Goal: Task Accomplishment & Management: Use online tool/utility

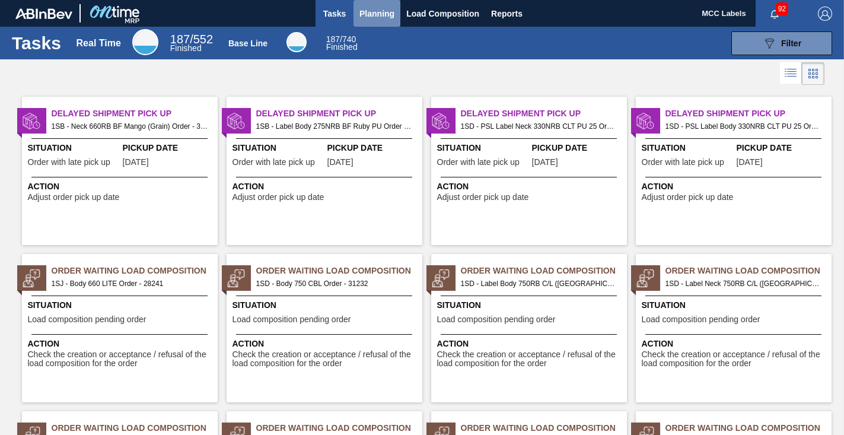
click at [379, 13] on span "Planning" at bounding box center [377, 14] width 35 height 14
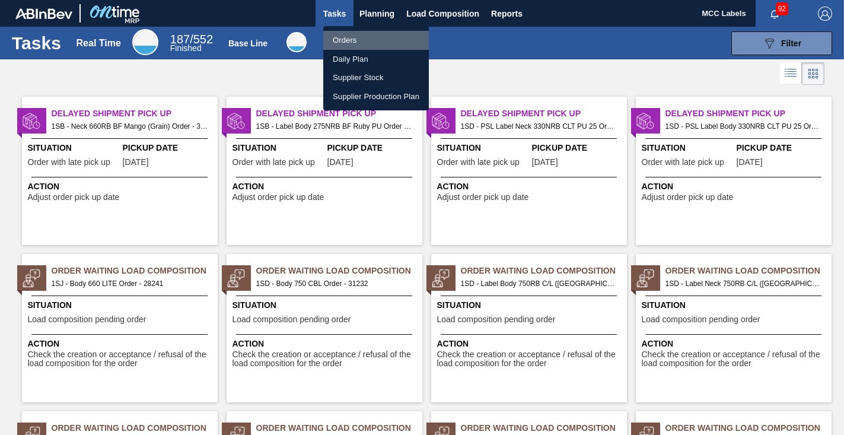
click at [338, 41] on li "Orders" at bounding box center [376, 40] width 106 height 19
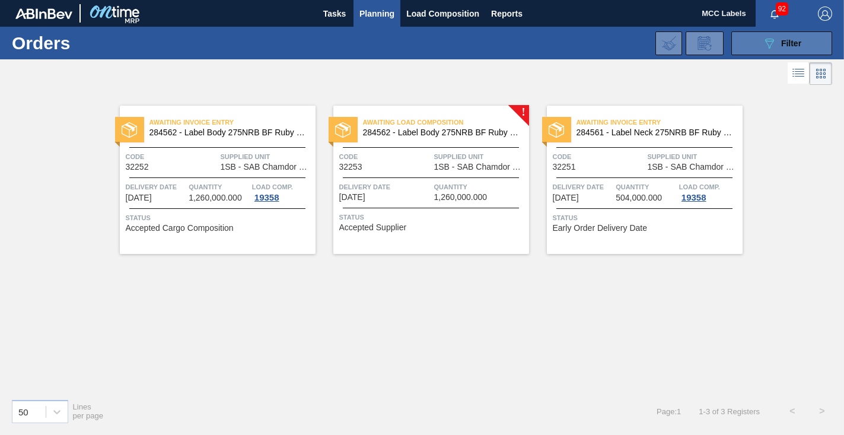
click at [744, 43] on button "089F7B8B-B2A5-4AFE-B5C0-19BA573D28AC Filter" at bounding box center [782, 43] width 101 height 24
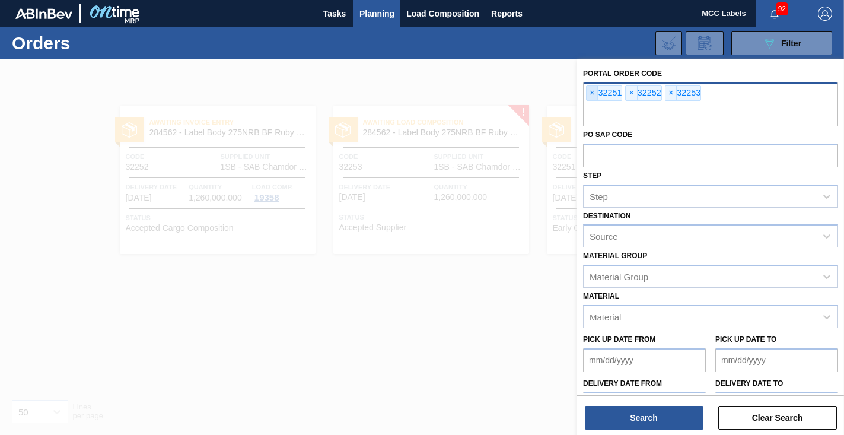
click at [590, 94] on span "×" at bounding box center [592, 93] width 11 height 14
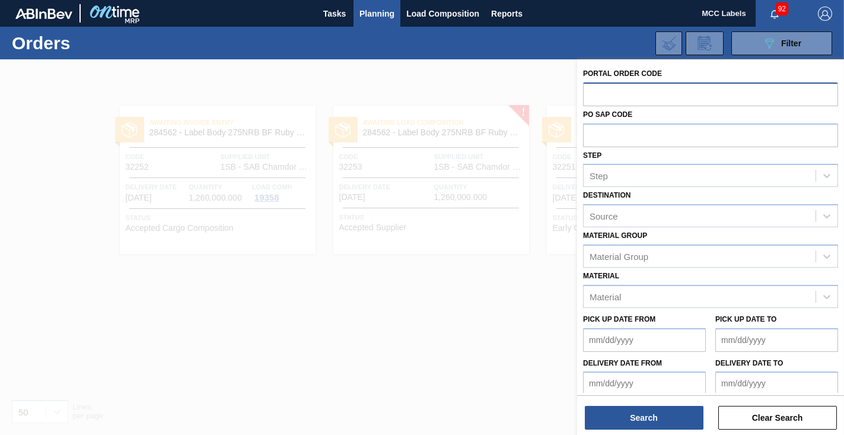
click at [590, 94] on input "text" at bounding box center [710, 93] width 255 height 23
click at [600, 89] on input "text" at bounding box center [710, 93] width 255 height 23
type input "32282"
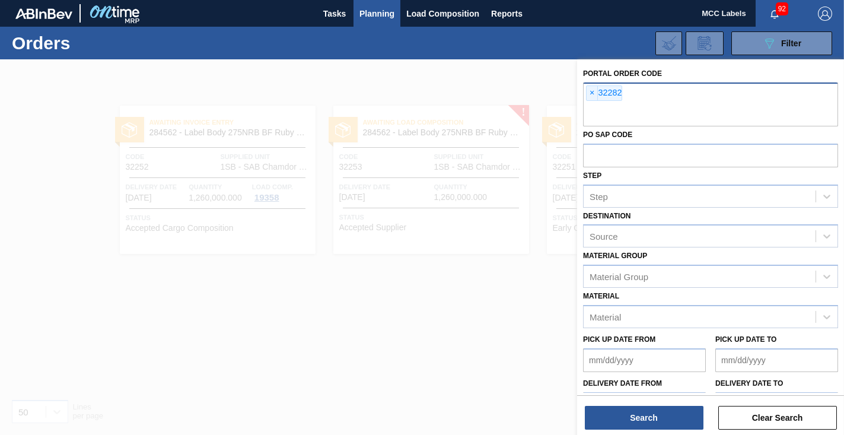
click at [592, 109] on input "text" at bounding box center [710, 115] width 255 height 23
type input "32283"
click at [596, 115] on input "text" at bounding box center [710, 115] width 255 height 23
type input "32284"
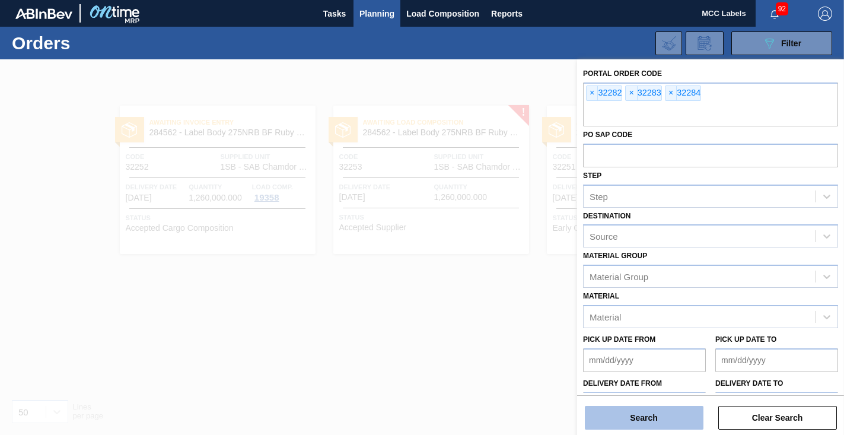
click at [651, 415] on button "Search" at bounding box center [644, 418] width 119 height 24
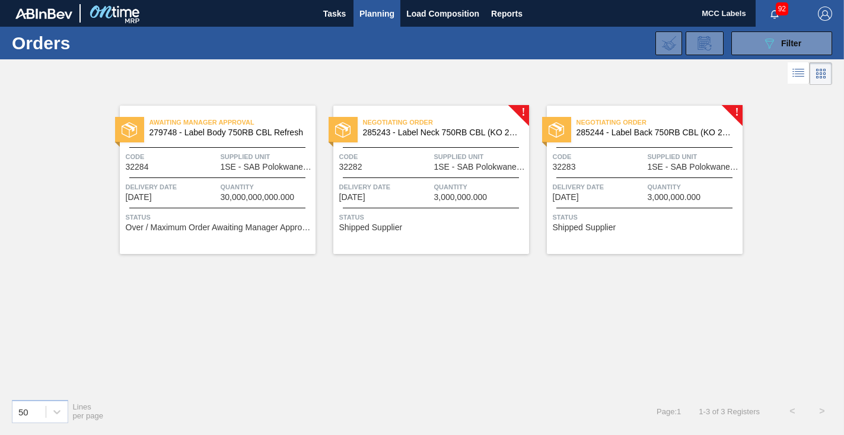
click at [227, 173] on div "Awaiting Manager Approval 279748 - Label Body 750RB CBL Refresh Code 32284 Supp…" at bounding box center [218, 180] width 196 height 148
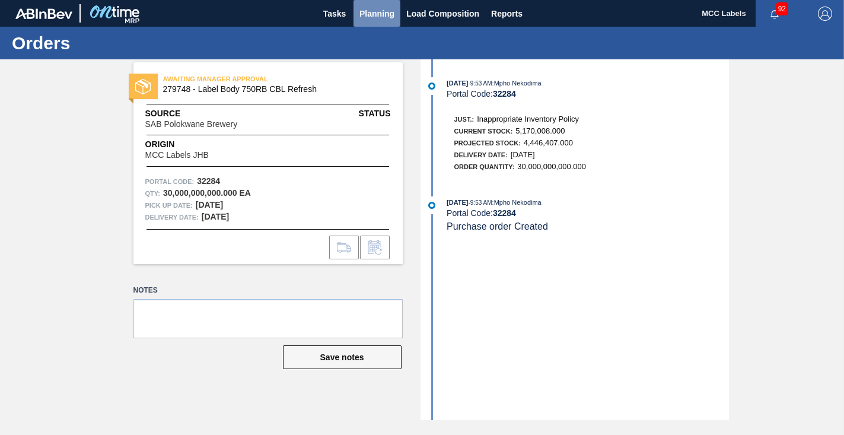
drag, startPoint x: 373, startPoint y: 15, endPoint x: 356, endPoint y: 28, distance: 21.6
click at [374, 15] on span "Planning" at bounding box center [377, 14] width 35 height 14
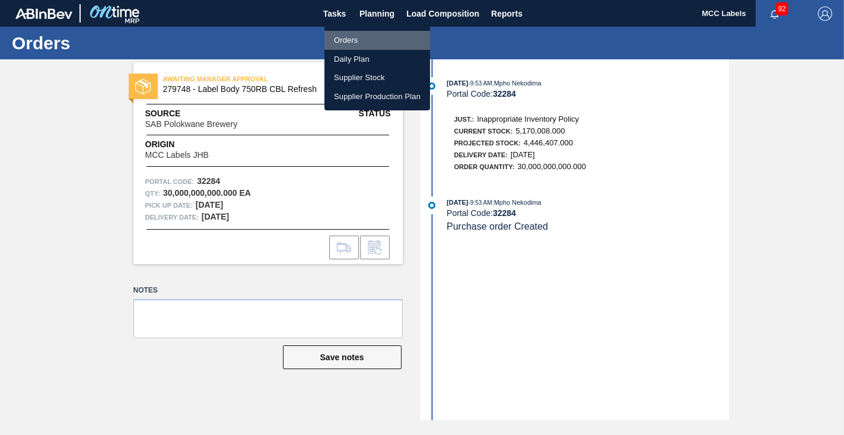
click at [341, 39] on li "Orders" at bounding box center [378, 40] width 106 height 19
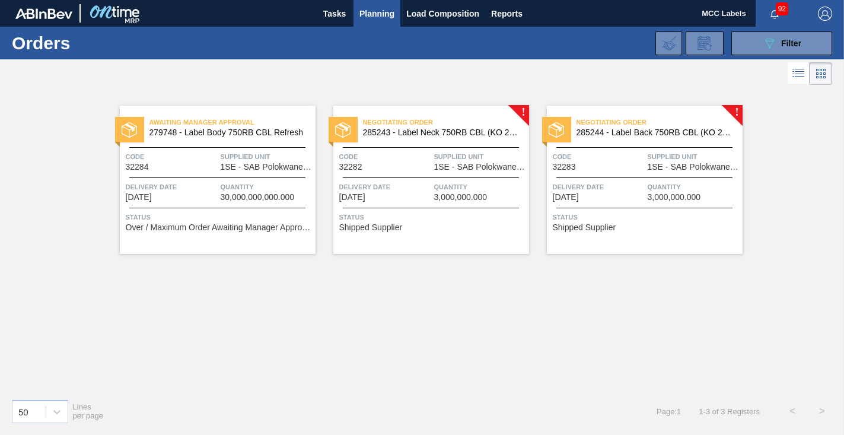
click at [432, 174] on div "Negotiating Order 285243 - Label Neck 750RB CBL (KO 2025) Code 32282 Supplied U…" at bounding box center [431, 180] width 196 height 148
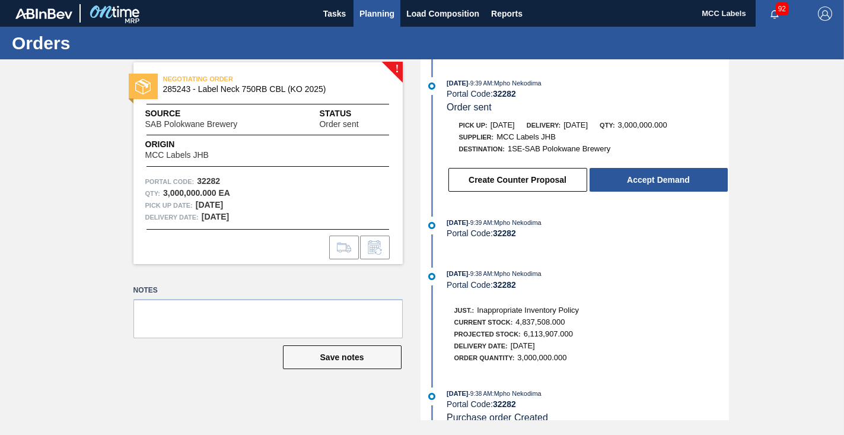
click at [388, 2] on button "Planning" at bounding box center [377, 13] width 47 height 27
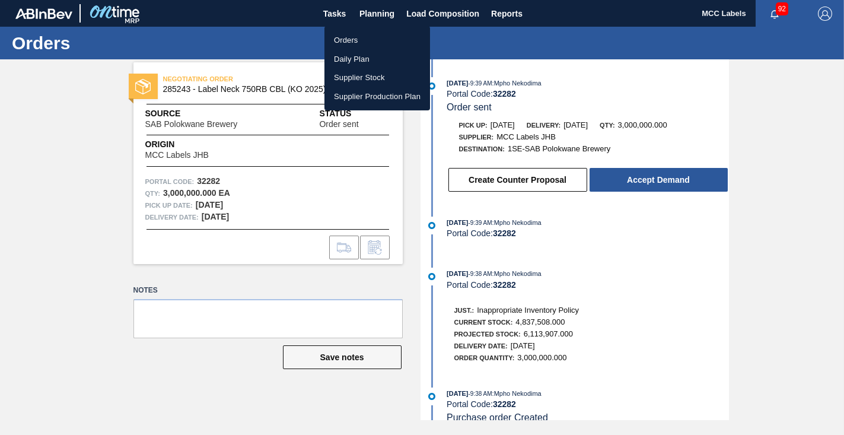
click at [345, 40] on li "Orders" at bounding box center [378, 40] width 106 height 19
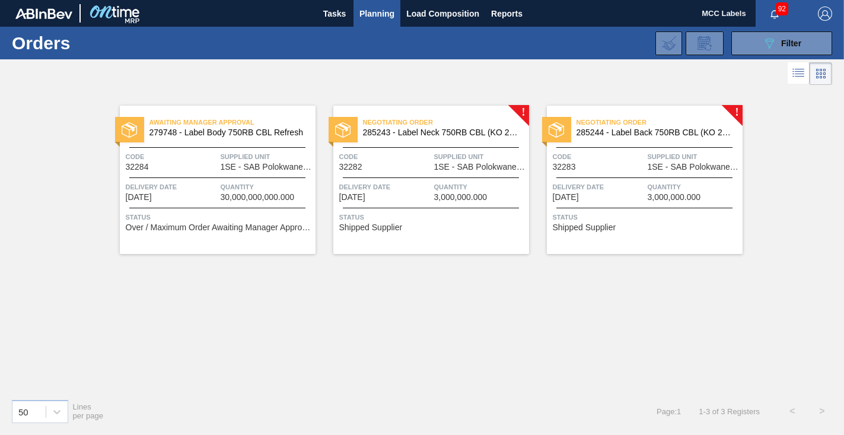
click at [440, 197] on span "3,000,000.000" at bounding box center [460, 197] width 53 height 9
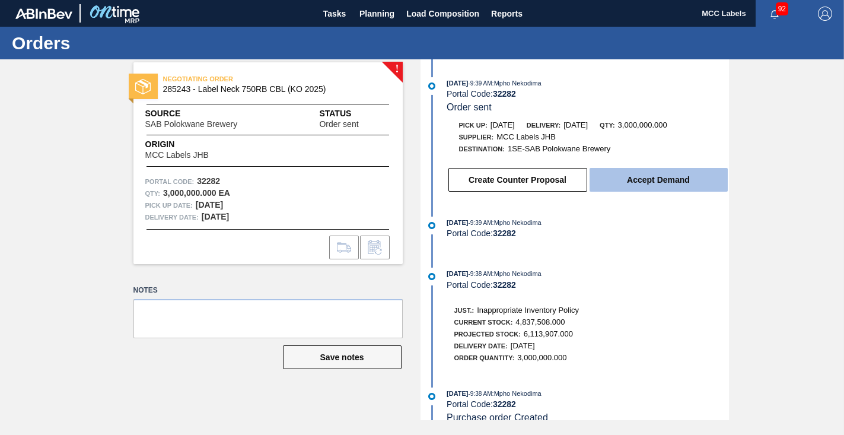
click at [637, 183] on button "Accept Demand" at bounding box center [659, 180] width 138 height 24
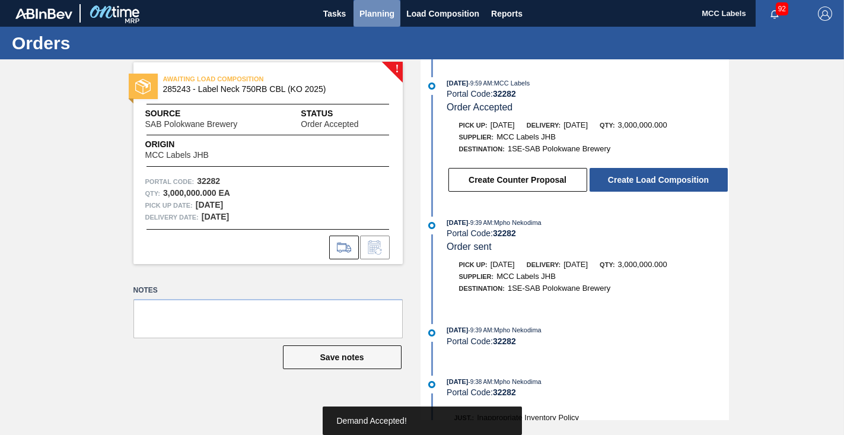
click at [384, 18] on span "Planning" at bounding box center [377, 14] width 35 height 14
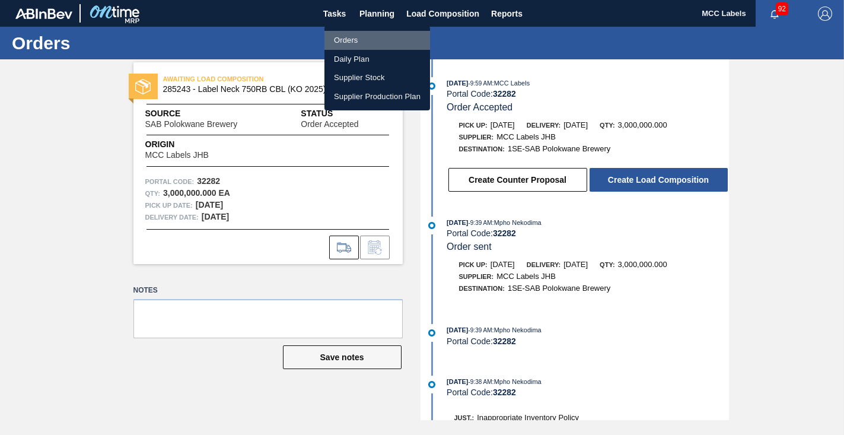
click at [345, 40] on li "Orders" at bounding box center [378, 40] width 106 height 19
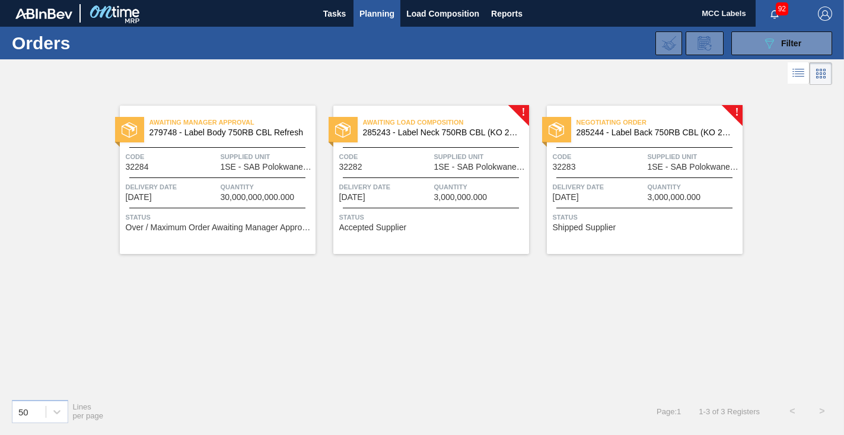
click at [633, 171] on div "Negotiating Order 285244 - Label Back 750RB CBL (KO 2025) Code 32283 Supplied U…" at bounding box center [645, 180] width 196 height 148
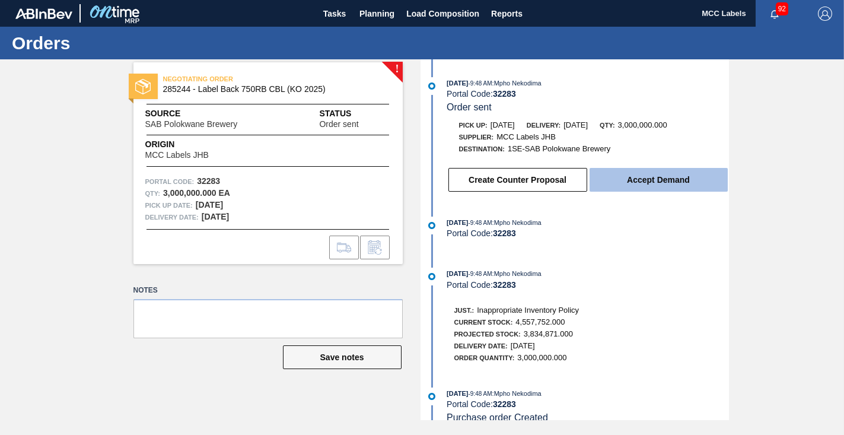
click at [656, 179] on button "Accept Demand" at bounding box center [659, 180] width 138 height 24
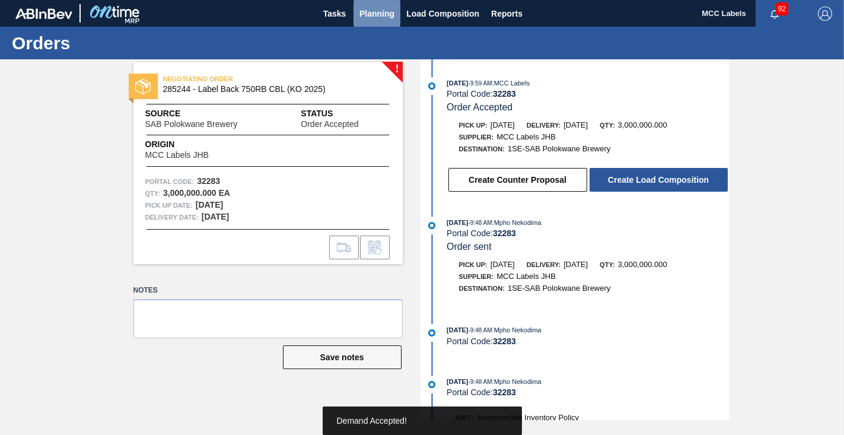
click at [383, 10] on span "Planning" at bounding box center [377, 14] width 35 height 14
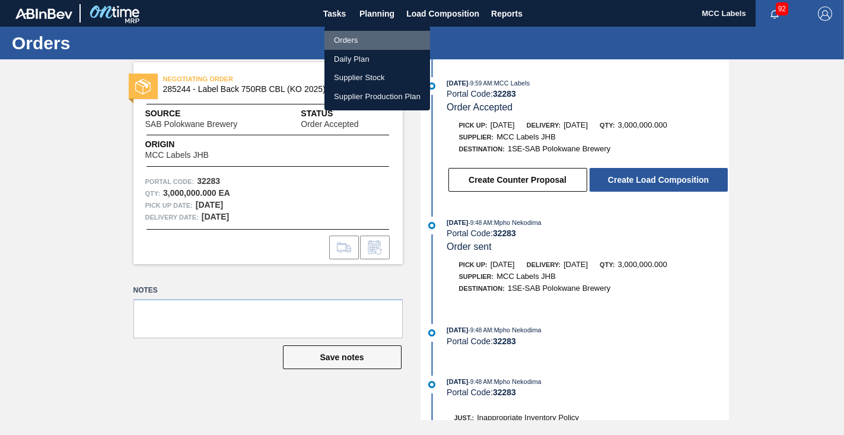
click at [346, 39] on li "Orders" at bounding box center [378, 40] width 106 height 19
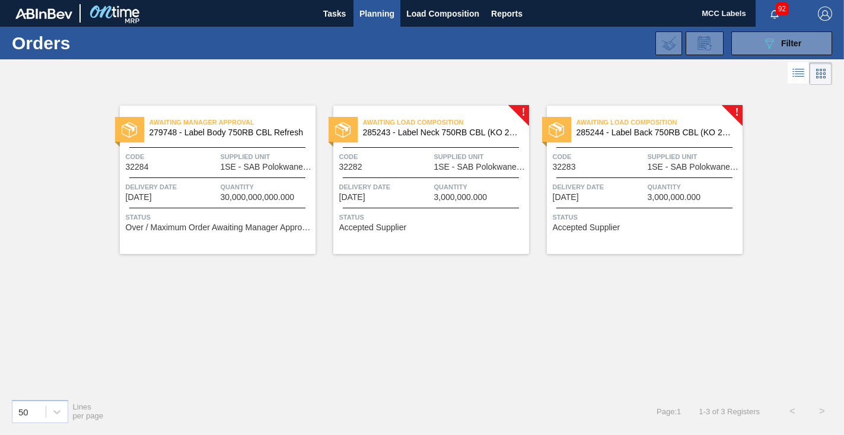
click at [236, 186] on span "Quantity" at bounding box center [267, 187] width 92 height 12
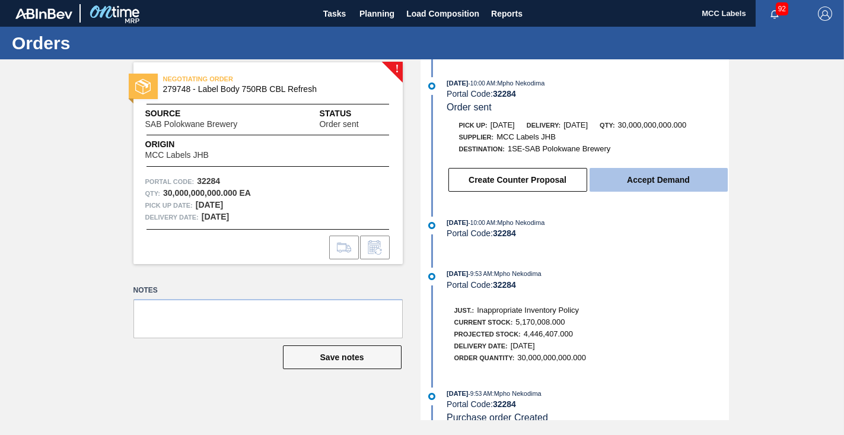
click at [654, 182] on button "Accept Demand" at bounding box center [659, 180] width 138 height 24
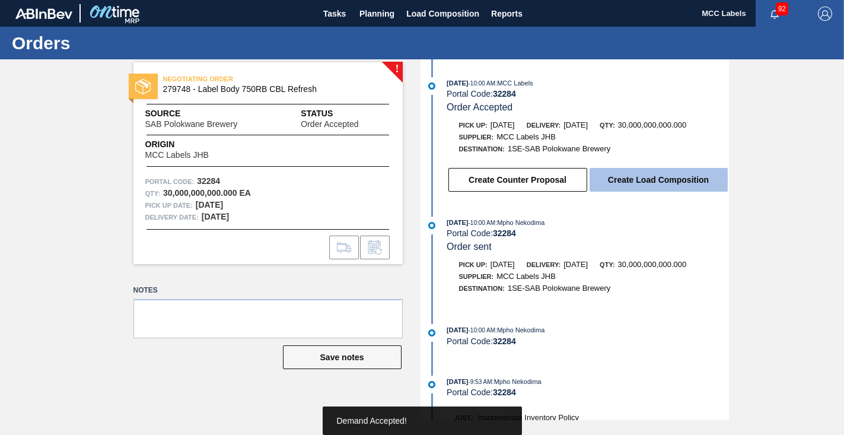
click at [629, 180] on button "Create Load Composition" at bounding box center [659, 180] width 138 height 24
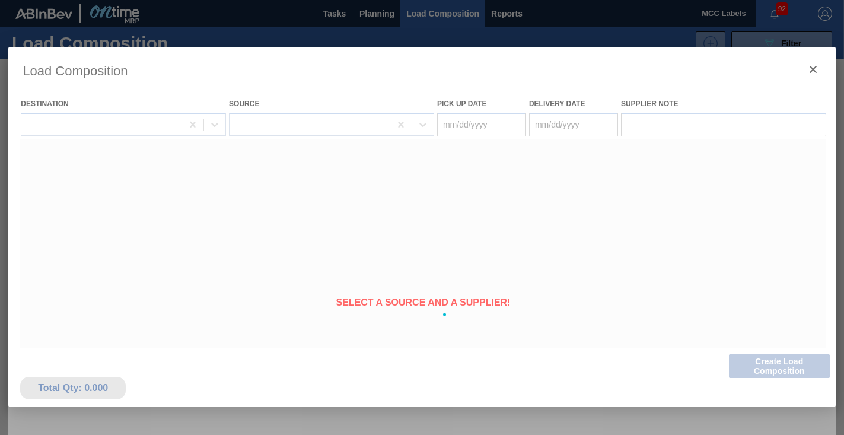
type Date "[DATE]"
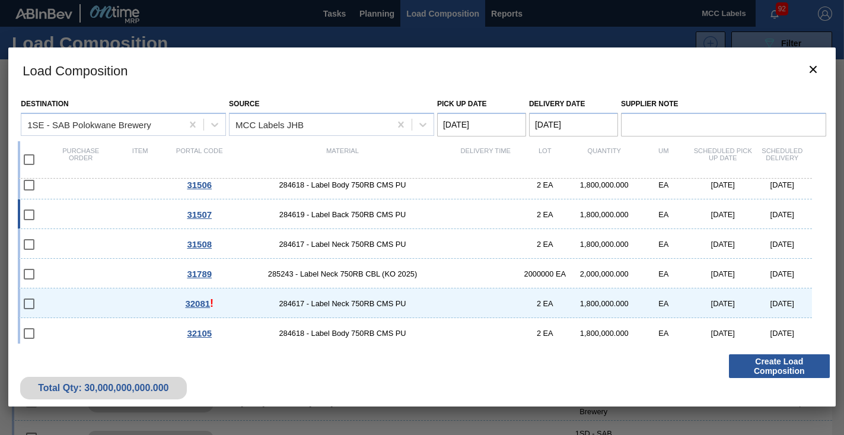
scroll to position [220, 0]
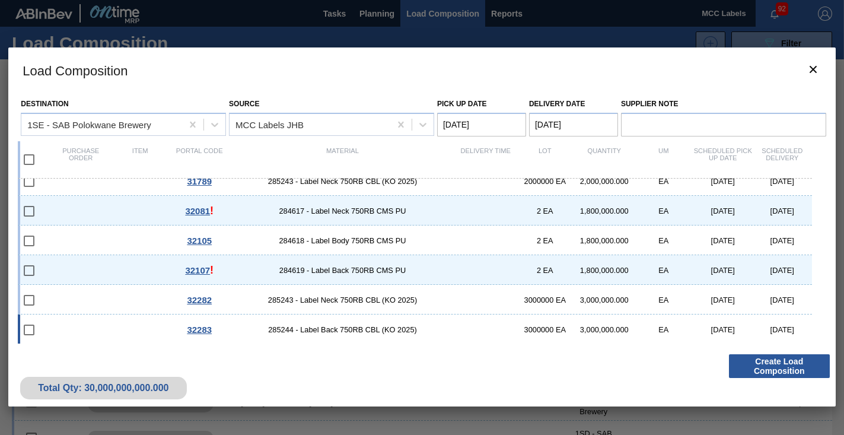
click at [72, 328] on div "32283 285244 - Label Back 750RB CBL (KO 2025) 3000000 EA 3,000,000.000 EA [DATE…" at bounding box center [415, 329] width 795 height 30
checkbox input "true"
click at [87, 297] on div "32282 285243 - Label Neck 750RB CBL (KO 2025) 3000000 EA 3,000,000.000 EA [DATE…" at bounding box center [415, 300] width 795 height 30
checkbox input "true"
click at [768, 361] on button "Create Load Composition" at bounding box center [779, 366] width 101 height 24
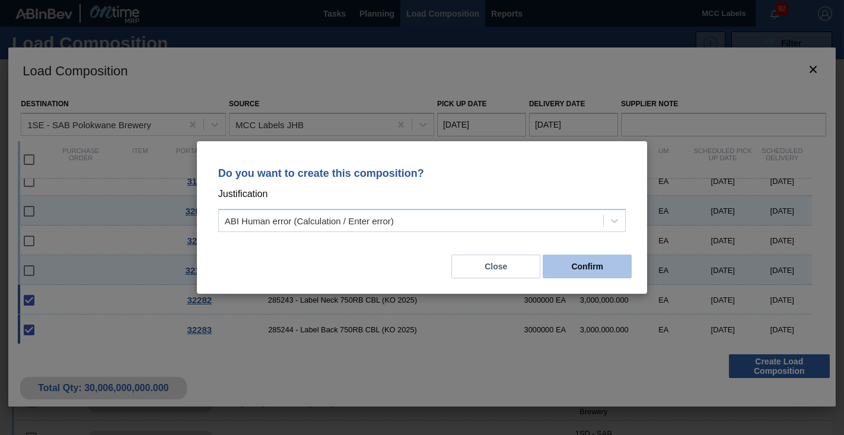
click at [580, 258] on button "Confirm" at bounding box center [587, 267] width 89 height 24
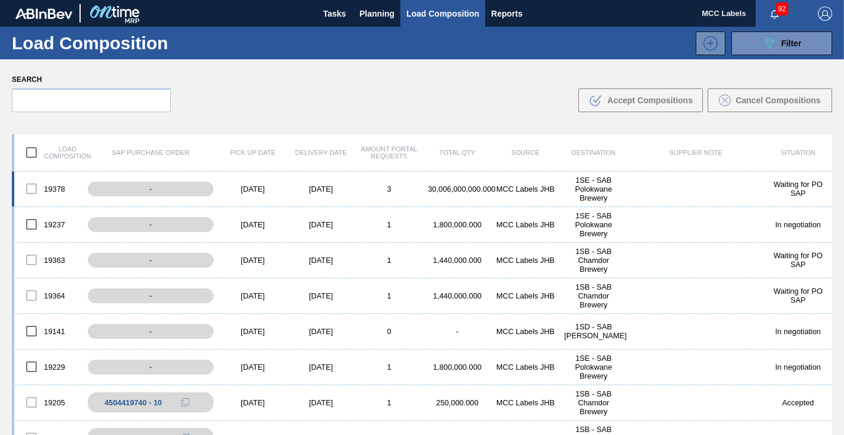
click at [466, 186] on div "30,006,000,000.000" at bounding box center [458, 189] width 68 height 9
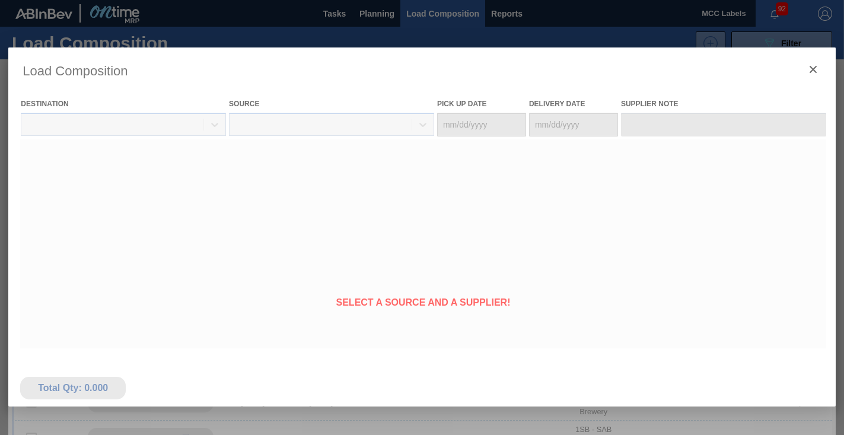
type Date "[DATE]"
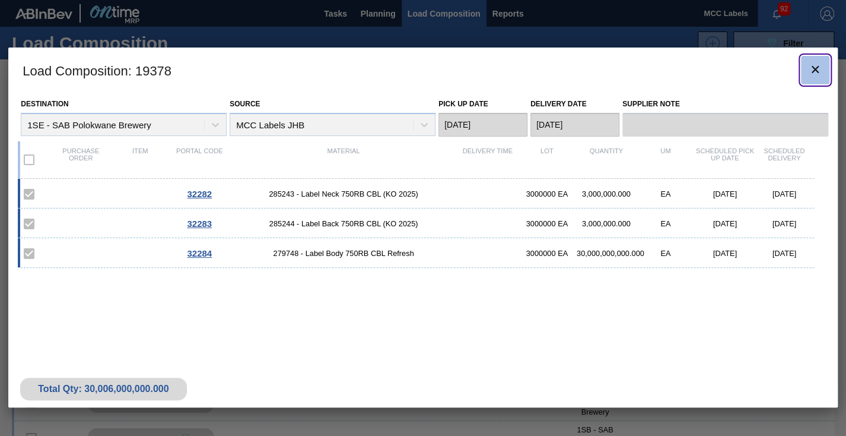
click at [816, 70] on icon "botão de ícone" at bounding box center [815, 69] width 7 height 7
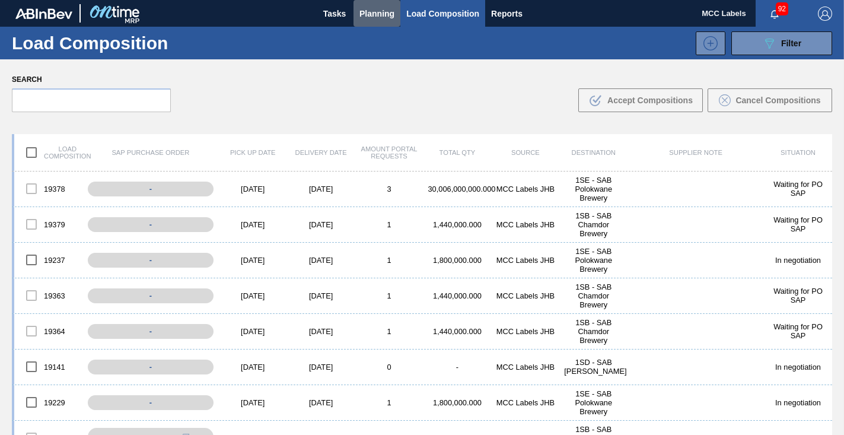
drag, startPoint x: 379, startPoint y: 17, endPoint x: 346, endPoint y: 34, distance: 36.9
click at [377, 17] on span "Planning" at bounding box center [377, 14] width 35 height 14
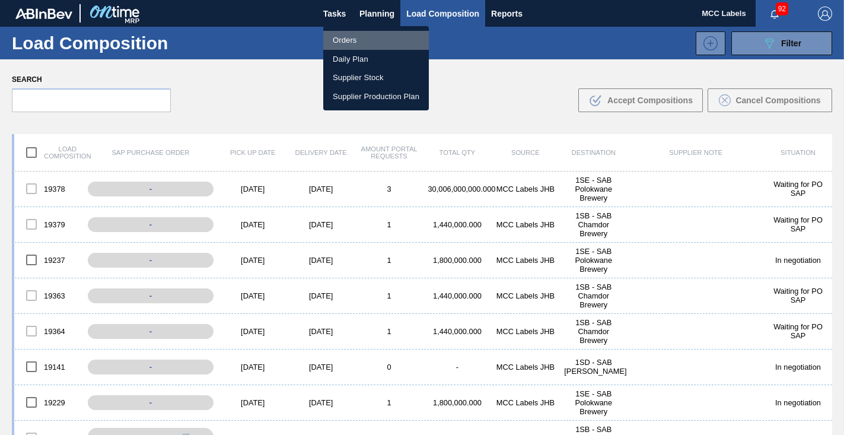
click at [336, 40] on li "Orders" at bounding box center [376, 40] width 106 height 19
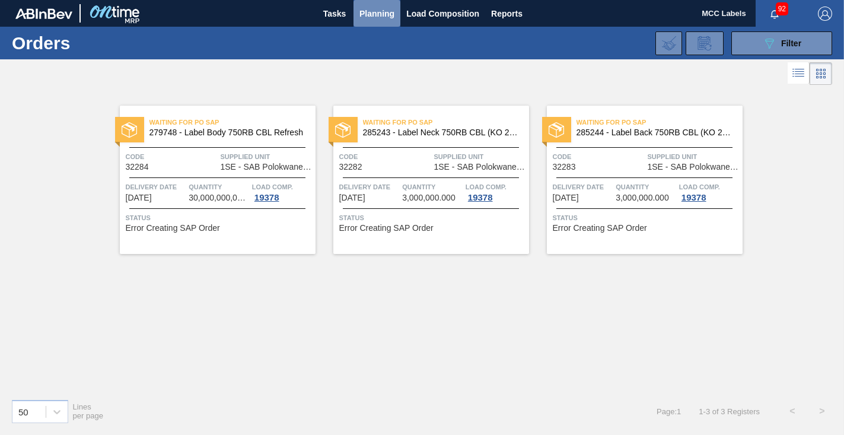
click at [368, 15] on span "Planning" at bounding box center [377, 14] width 35 height 14
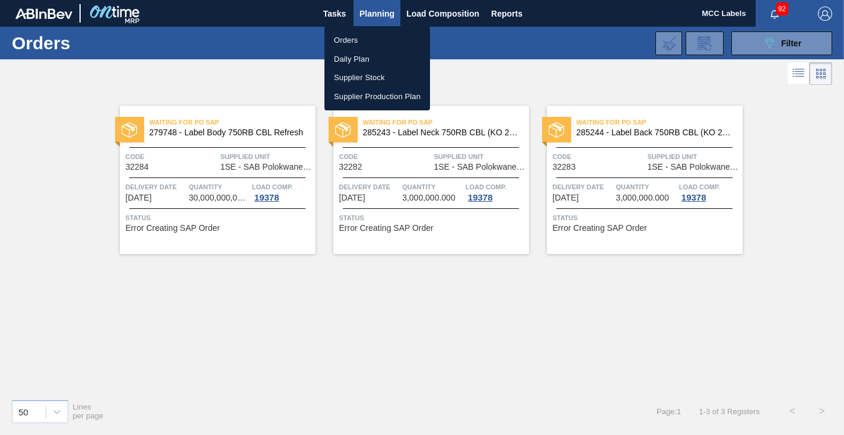
click at [341, 39] on li "Orders" at bounding box center [378, 40] width 106 height 19
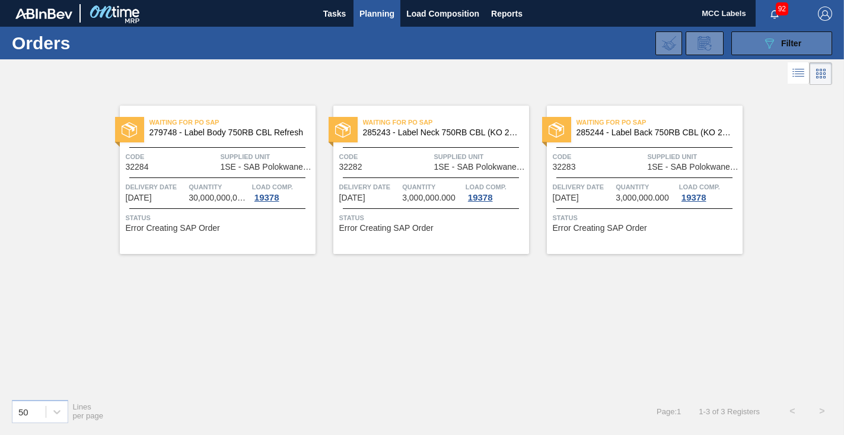
click at [750, 43] on button "089F7B8B-B2A5-4AFE-B5C0-19BA573D28AC Filter" at bounding box center [782, 43] width 101 height 24
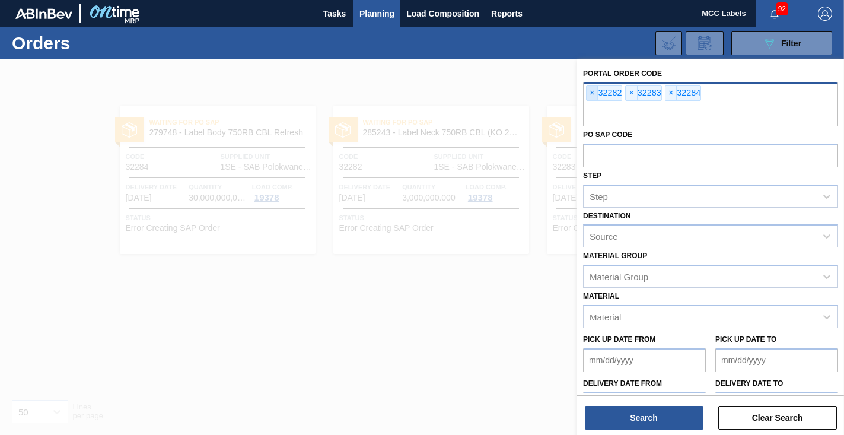
click at [589, 90] on span "×" at bounding box center [592, 93] width 11 height 14
click at [589, 91] on span "×" at bounding box center [592, 93] width 11 height 14
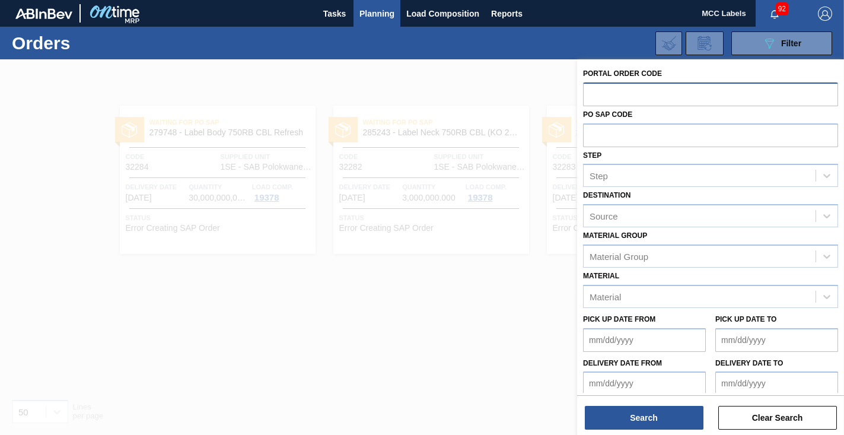
click at [587, 94] on input "text" at bounding box center [710, 93] width 255 height 23
type input "32289"
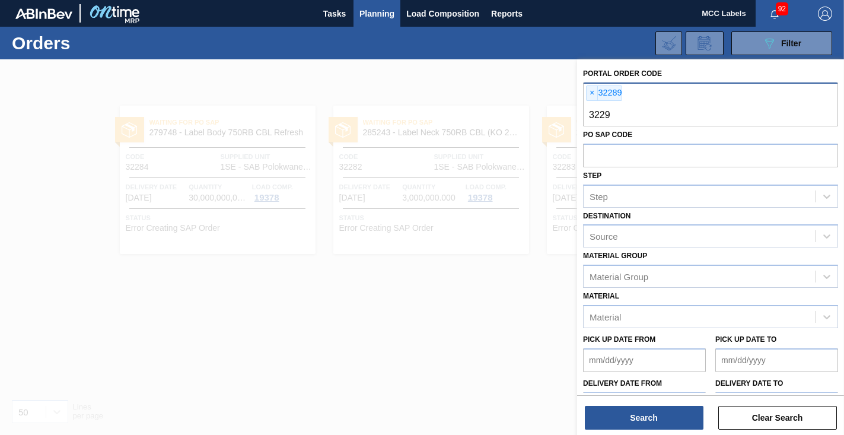
type input "32290"
type input "32291"
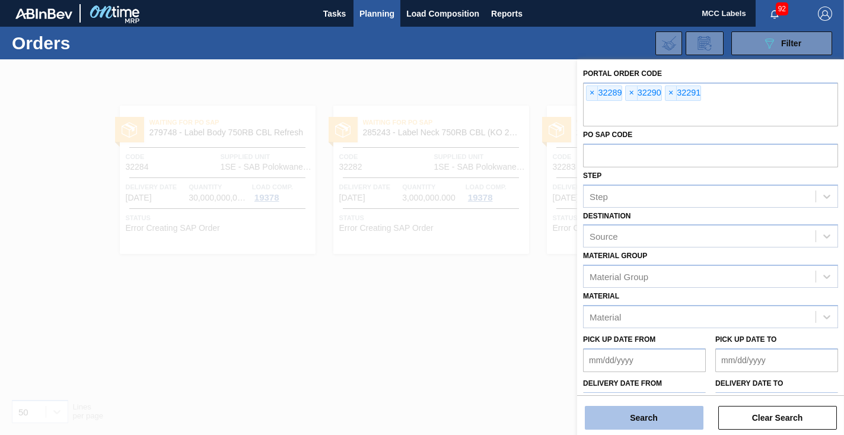
click at [615, 420] on button "Search" at bounding box center [644, 418] width 119 height 24
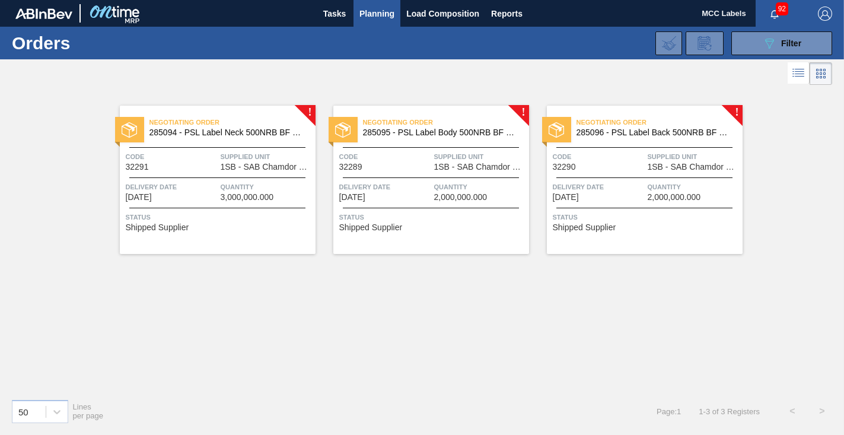
click at [258, 168] on span "1SB - SAB Chamdor Brewery" at bounding box center [267, 167] width 92 height 9
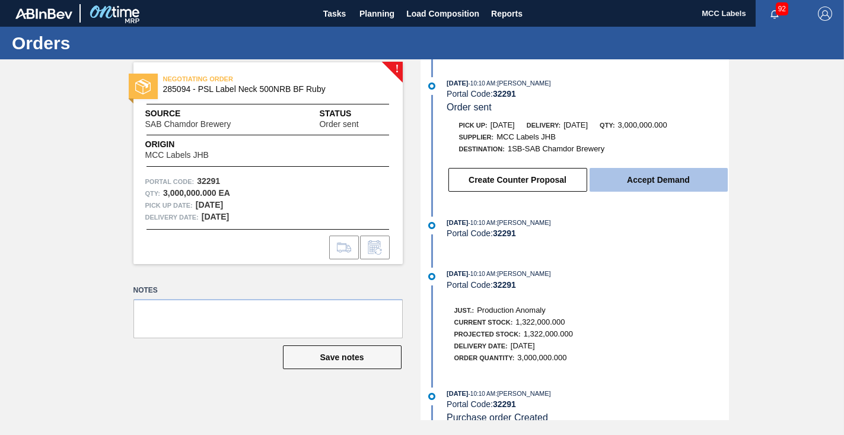
click at [648, 178] on button "Accept Demand" at bounding box center [659, 180] width 138 height 24
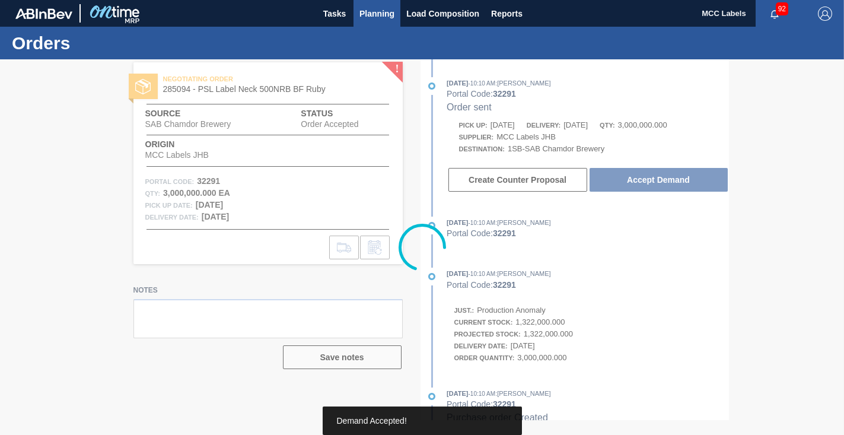
click at [376, 8] on span "Planning" at bounding box center [377, 14] width 35 height 14
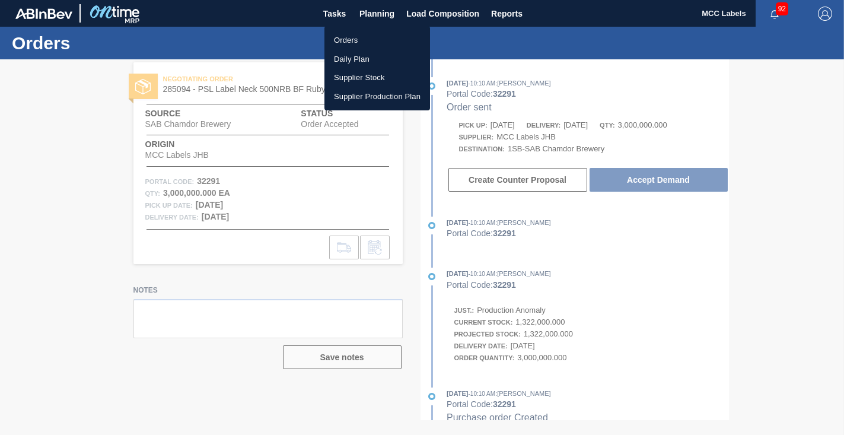
click at [344, 38] on li "Orders" at bounding box center [378, 40] width 106 height 19
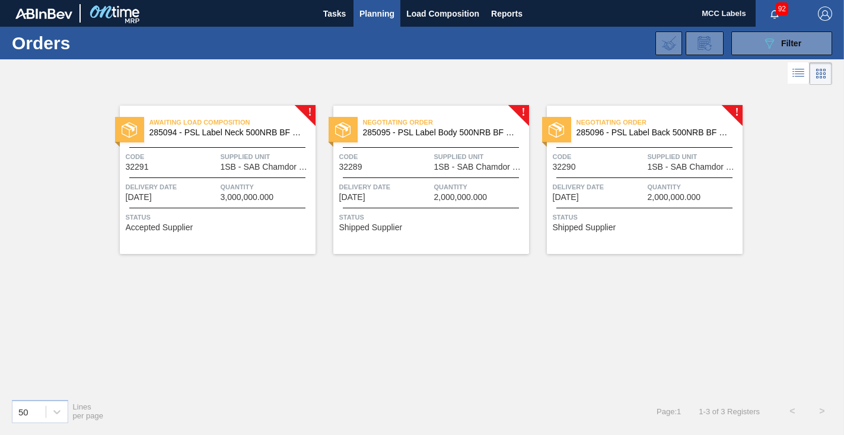
click at [414, 179] on div "Negotiating Order 285095 - PSL Label Body 500NRB BF Ruby Code 32289 Supplied Un…" at bounding box center [431, 180] width 196 height 148
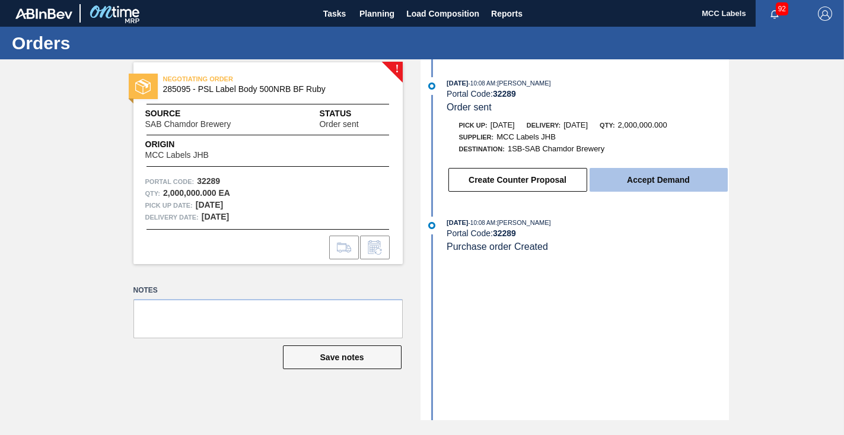
click at [638, 183] on button "Accept Demand" at bounding box center [659, 180] width 138 height 24
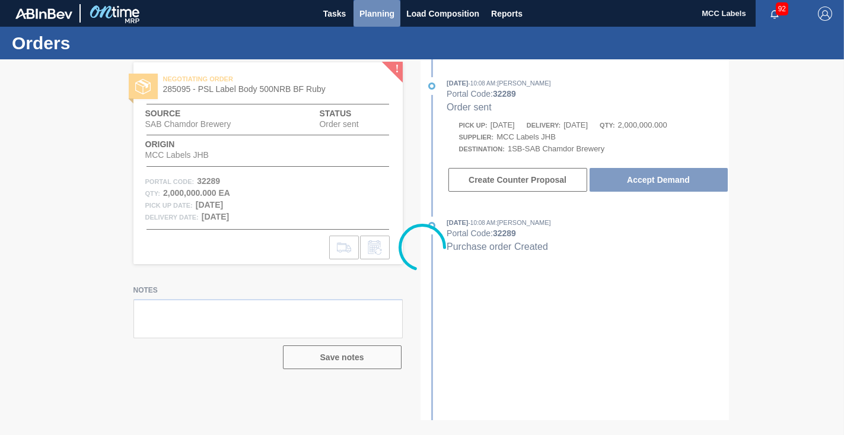
click at [370, 12] on span "Planning" at bounding box center [377, 14] width 35 height 14
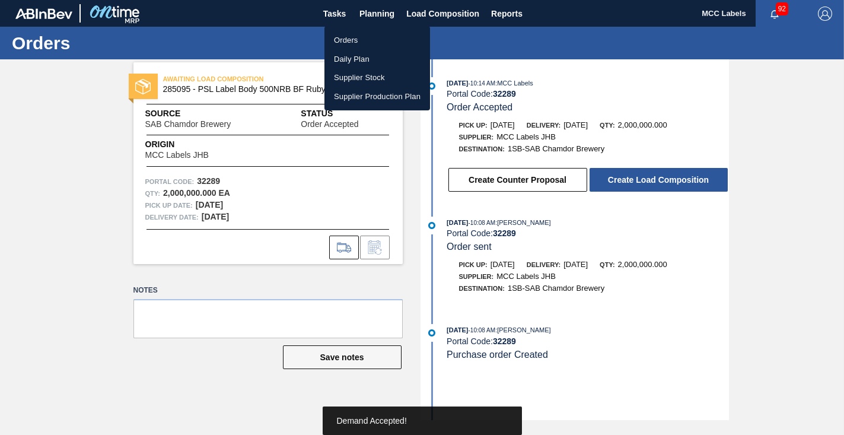
drag, startPoint x: 341, startPoint y: 39, endPoint x: 357, endPoint y: 46, distance: 17.9
click at [341, 39] on li "Orders" at bounding box center [378, 40] width 106 height 19
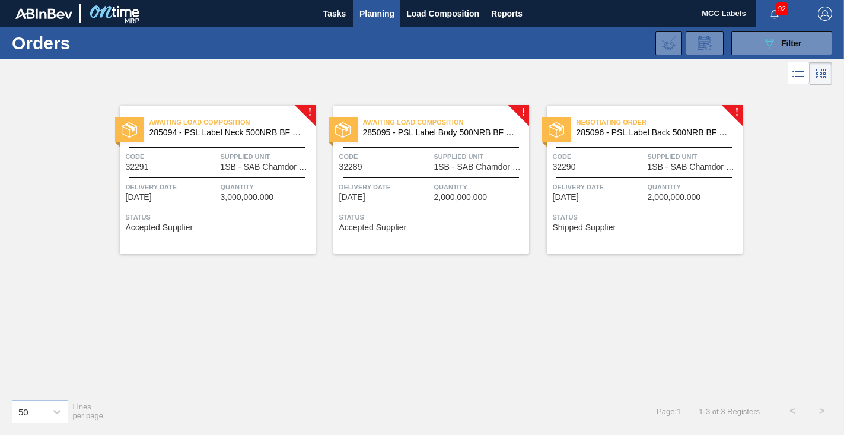
click at [618, 203] on div "Negotiating Order 285096 - PSL Label Back 500NRB BF Ruby Code 32290 Supplied Un…" at bounding box center [645, 180] width 196 height 148
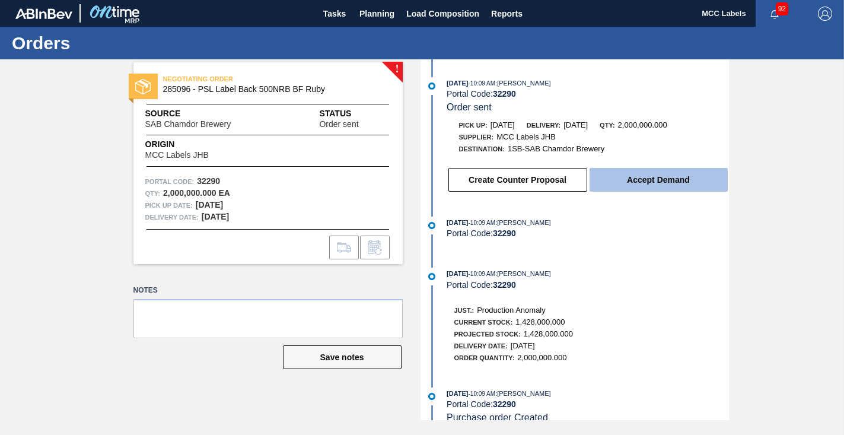
click at [629, 183] on button "Accept Demand" at bounding box center [659, 180] width 138 height 24
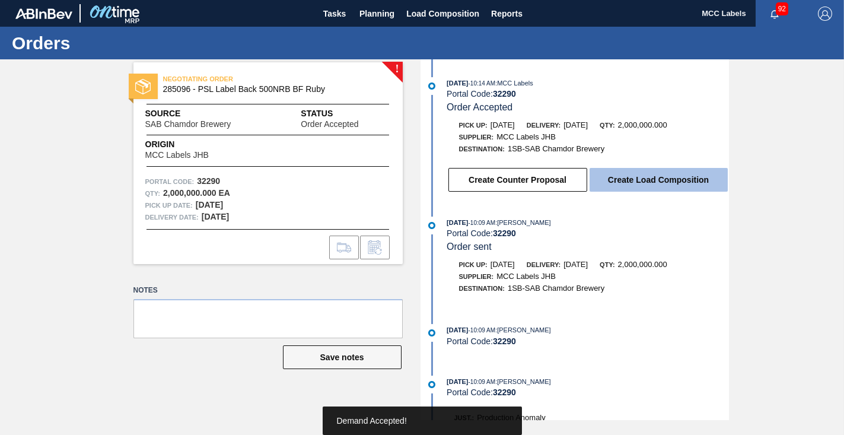
click at [638, 171] on button "Create Load Composition" at bounding box center [659, 180] width 138 height 24
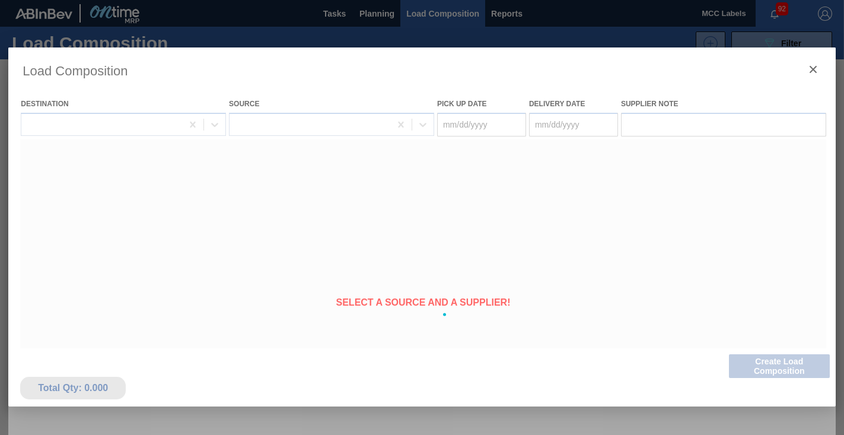
type Date "[DATE]"
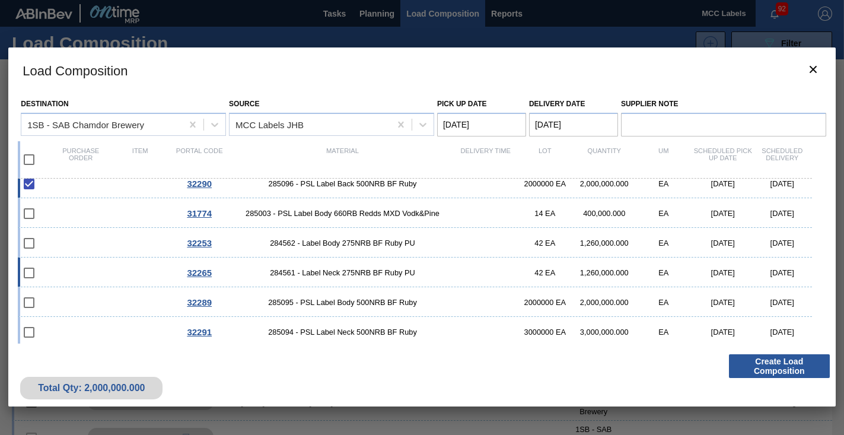
scroll to position [12, 0]
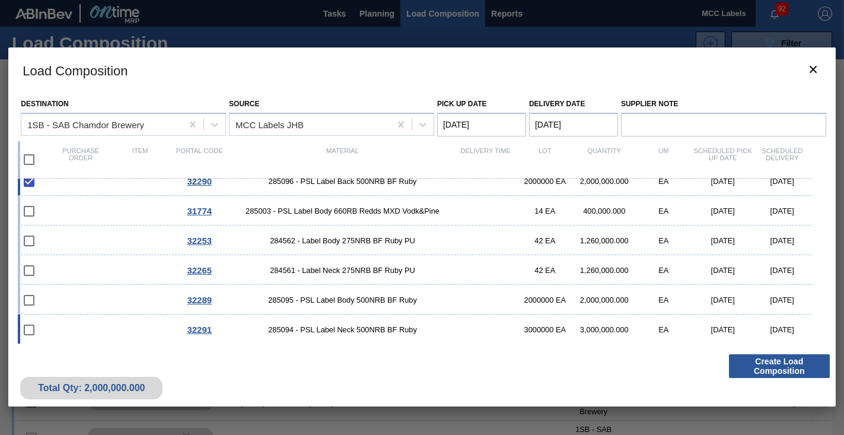
click at [120, 322] on div "32291 285094 - PSL Label Neck 500NRB BF Ruby 3000000 EA 3,000,000.000 EA [DATE]…" at bounding box center [415, 329] width 795 height 30
checkbox input "true"
click at [111, 300] on div "32289 285095 - PSL Label Body 500NRB BF Ruby 2000000 EA 2,000,000.000 EA [DATE]…" at bounding box center [415, 300] width 795 height 30
checkbox input "true"
click at [787, 374] on button "Create Load Composition" at bounding box center [779, 366] width 101 height 24
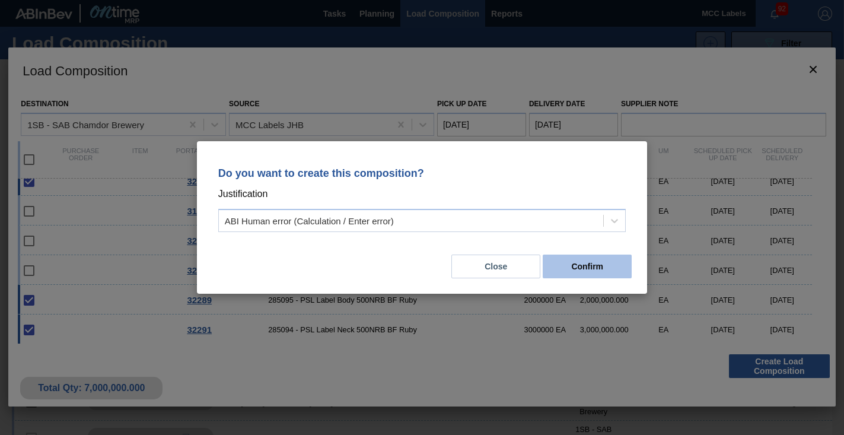
click at [573, 268] on button "Confirm" at bounding box center [587, 267] width 89 height 24
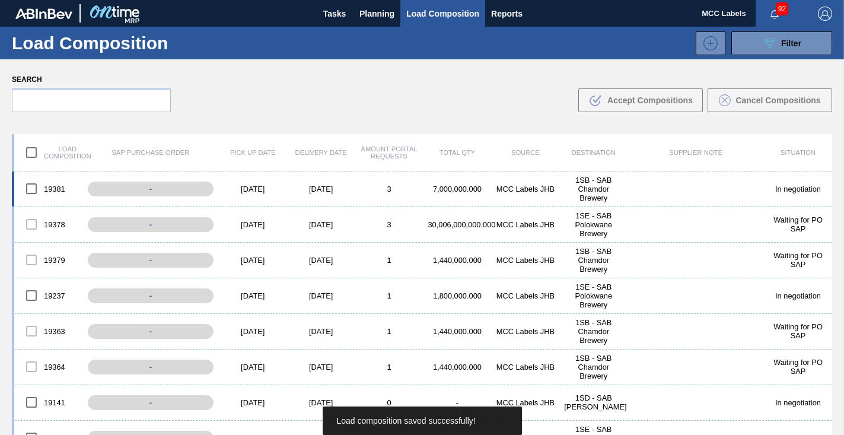
click at [453, 186] on div "7,000,000.000" at bounding box center [458, 189] width 68 height 9
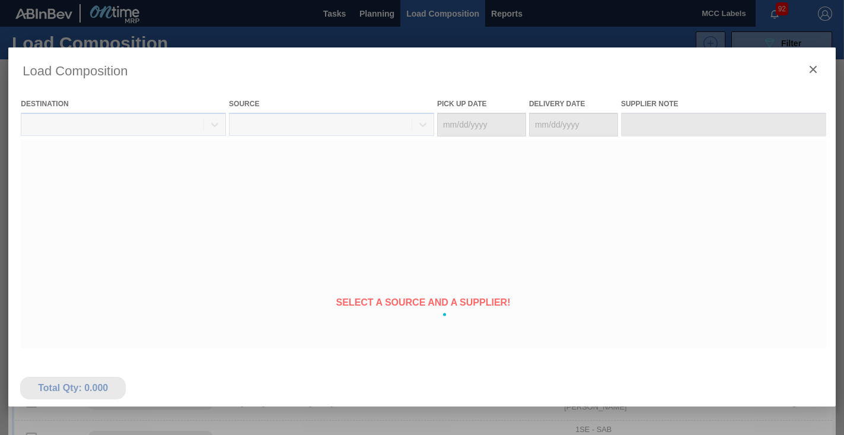
type Date "[DATE]"
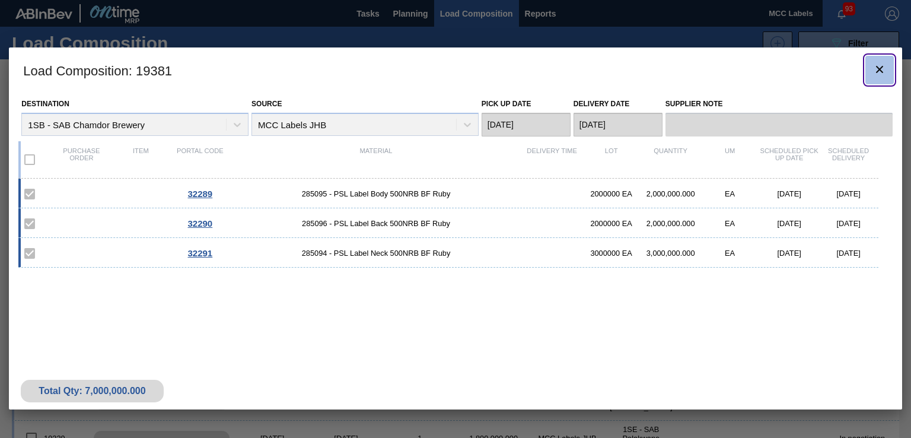
click at [844, 66] on icon "botão de ícone" at bounding box center [880, 69] width 14 height 14
